Goal: Information Seeking & Learning: Understand process/instructions

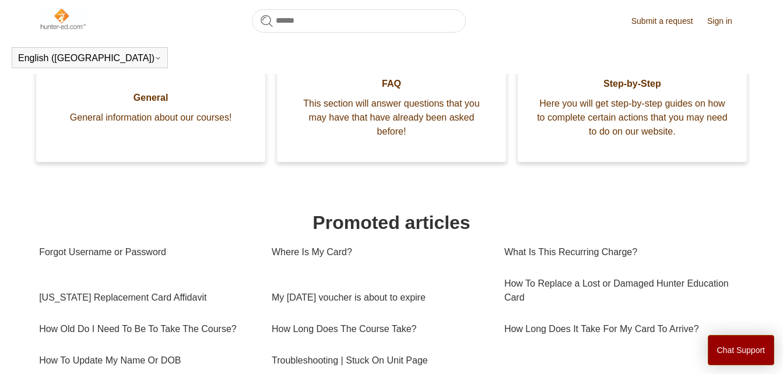
scroll to position [317, 0]
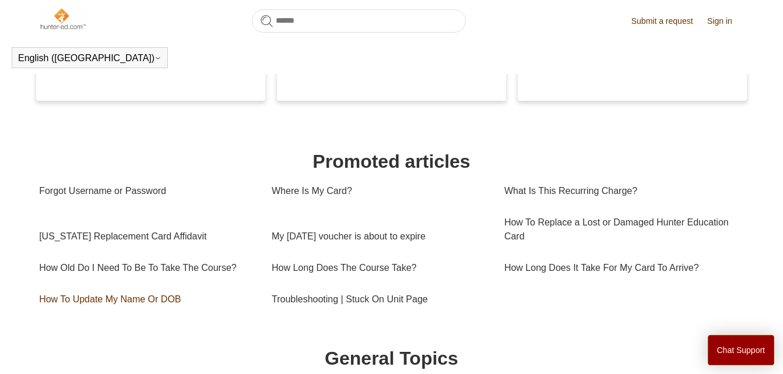
click at [103, 301] on link "How To Update My Name Or DOB" at bounding box center [146, 299] width 215 height 31
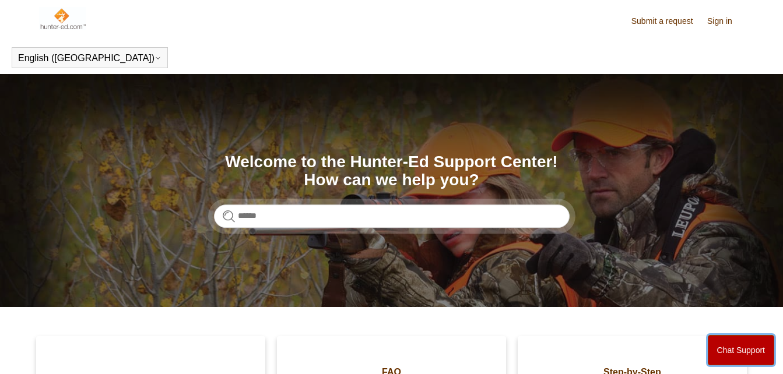
click at [750, 347] on button "Chat Support" at bounding box center [741, 350] width 67 height 30
